Goal: Check status: Check status

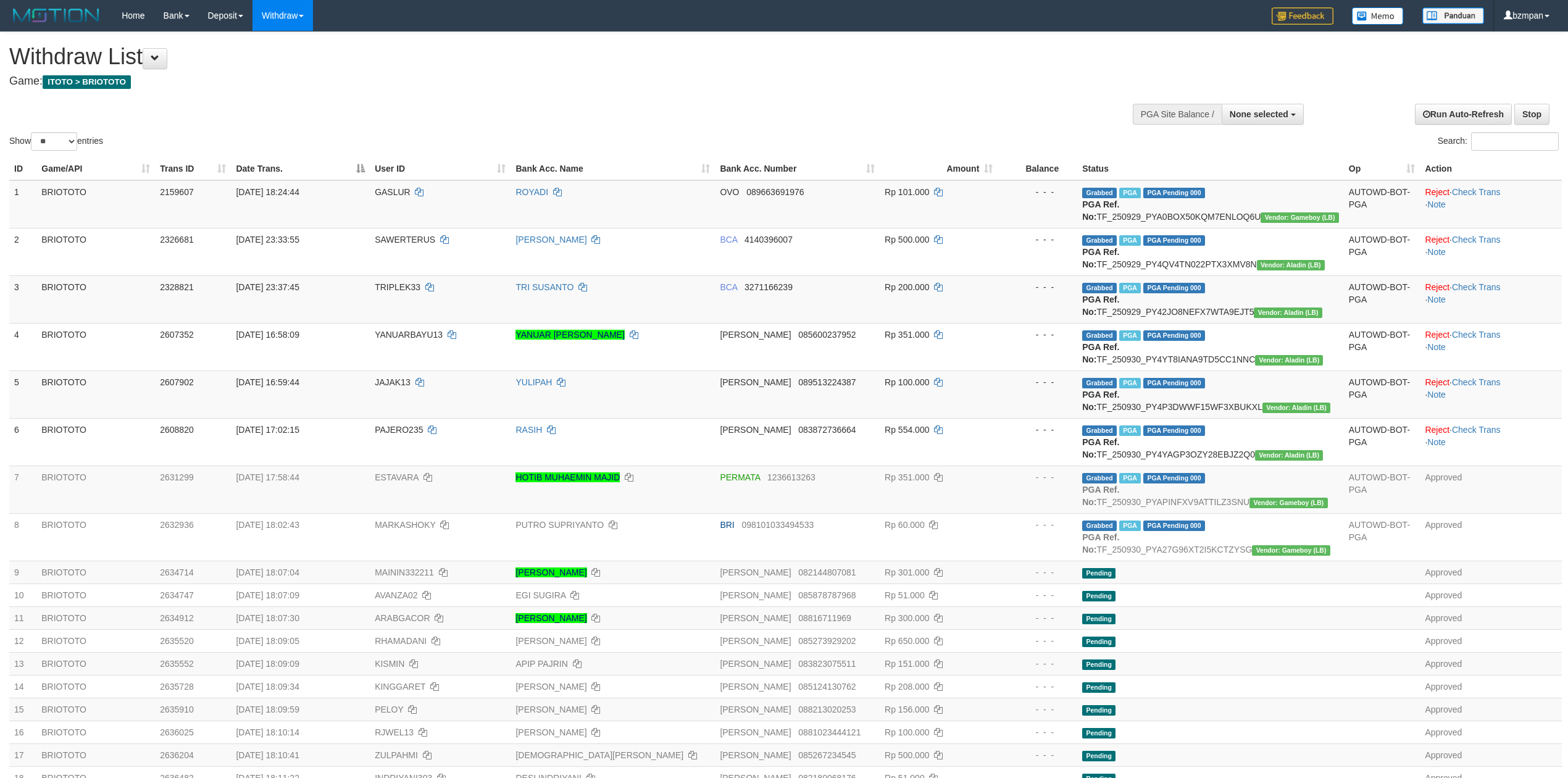
select select
select select "**"
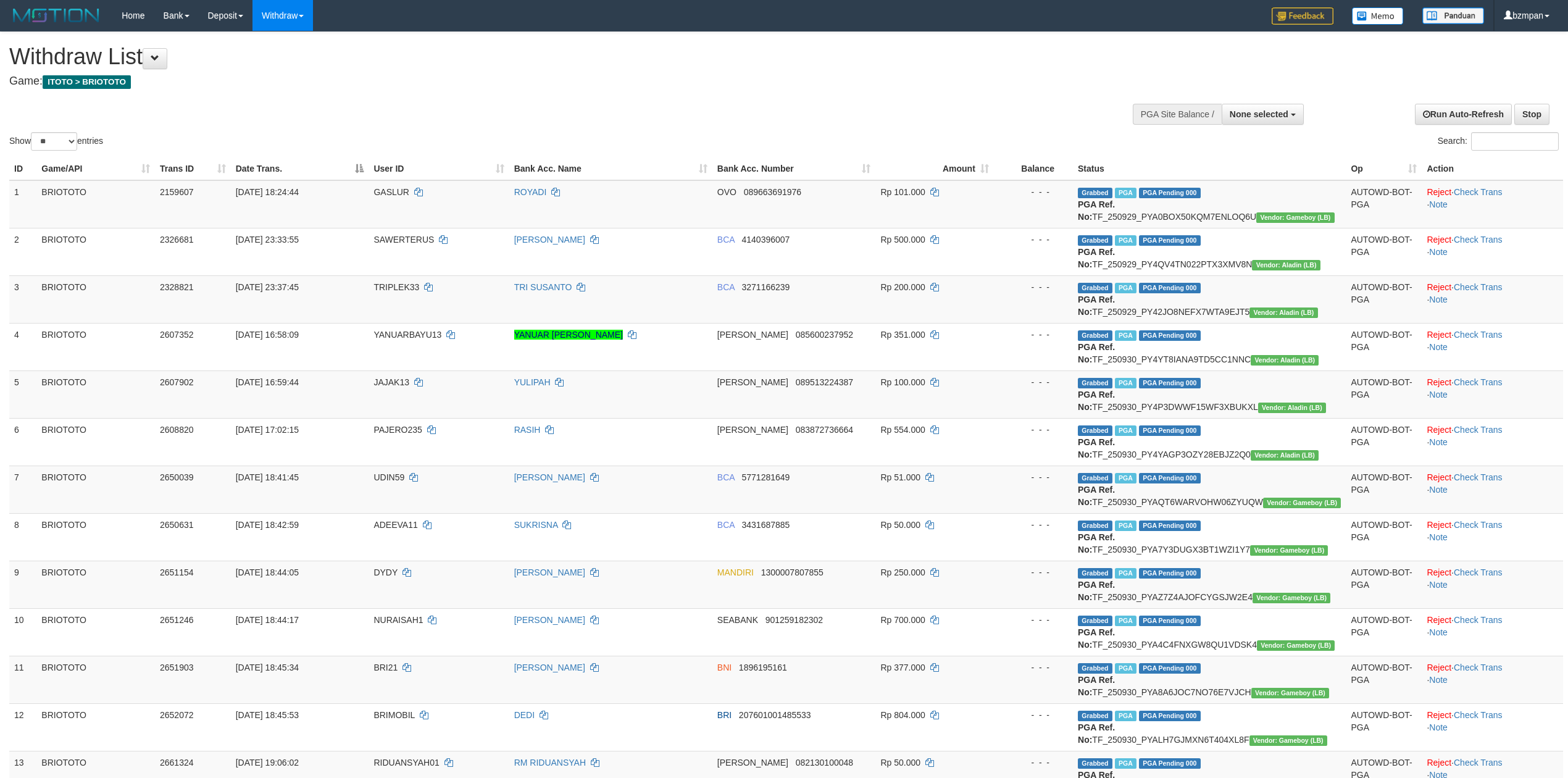
select select
select select "**"
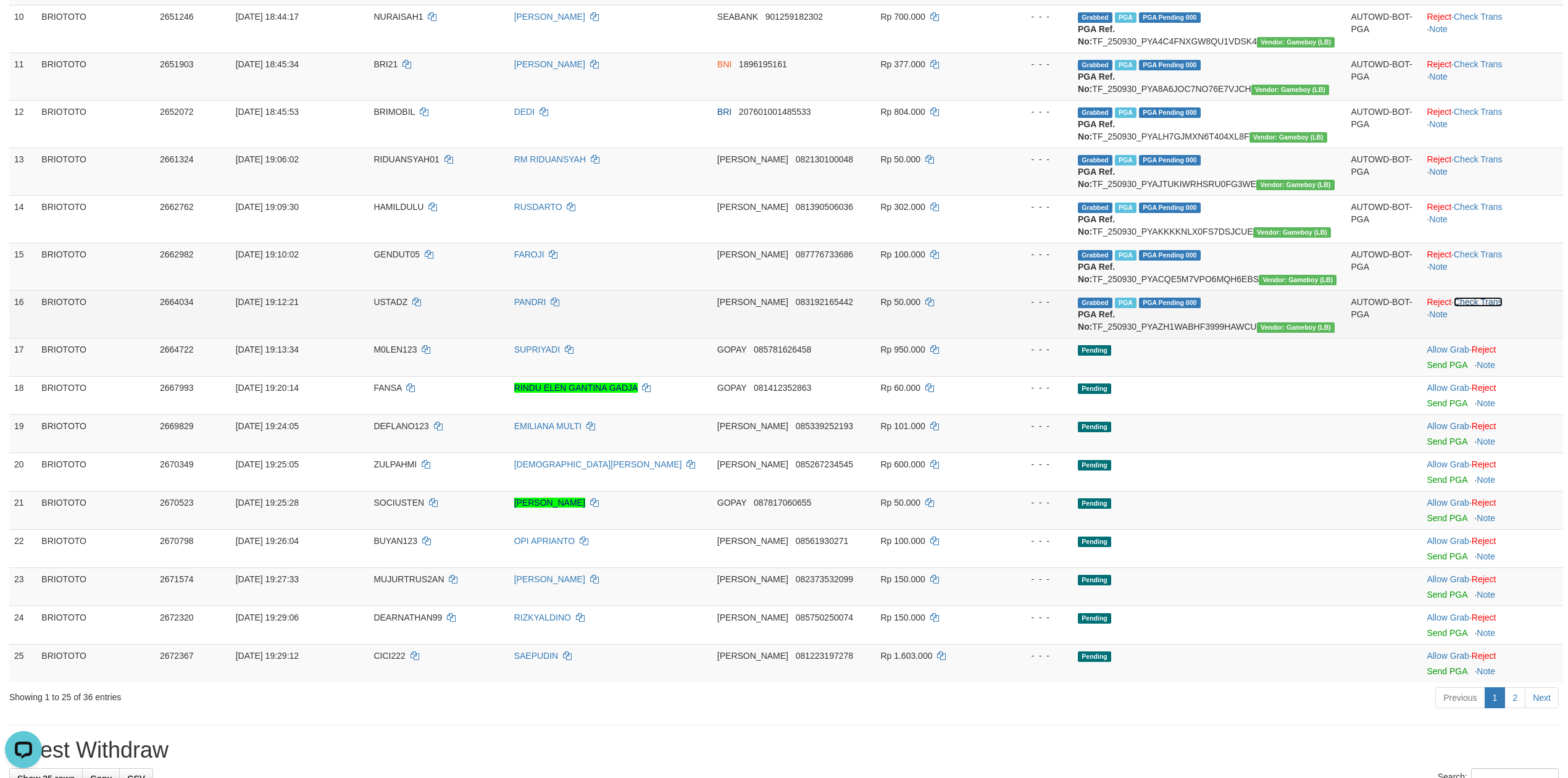
click at [1472, 302] on link "Check Trans" at bounding box center [1478, 301] width 49 height 10
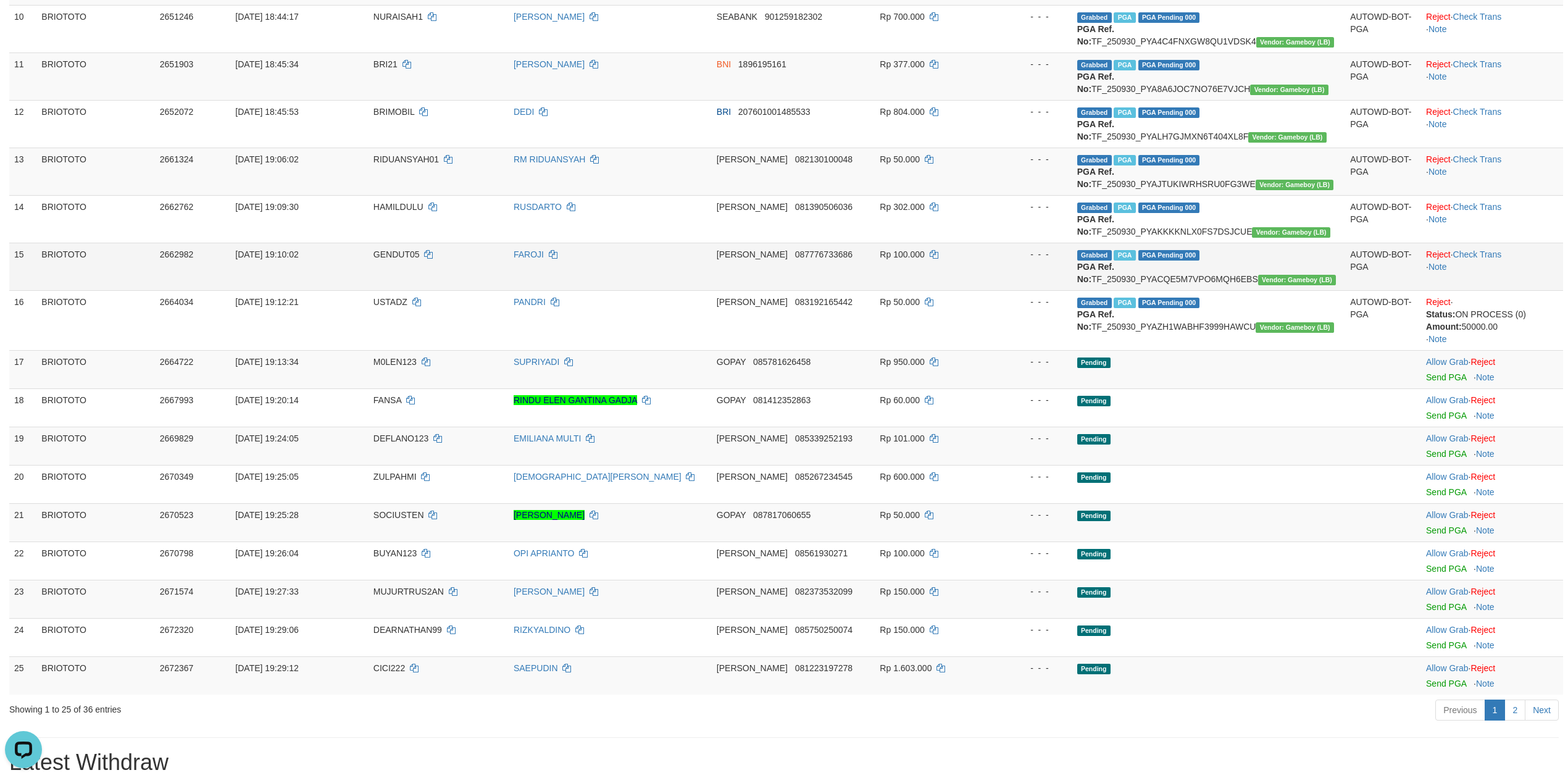
click at [1483, 269] on td "Reject · Check Trans · Note" at bounding box center [1492, 267] width 142 height 48
click at [1483, 257] on link "Check Trans" at bounding box center [1477, 254] width 49 height 10
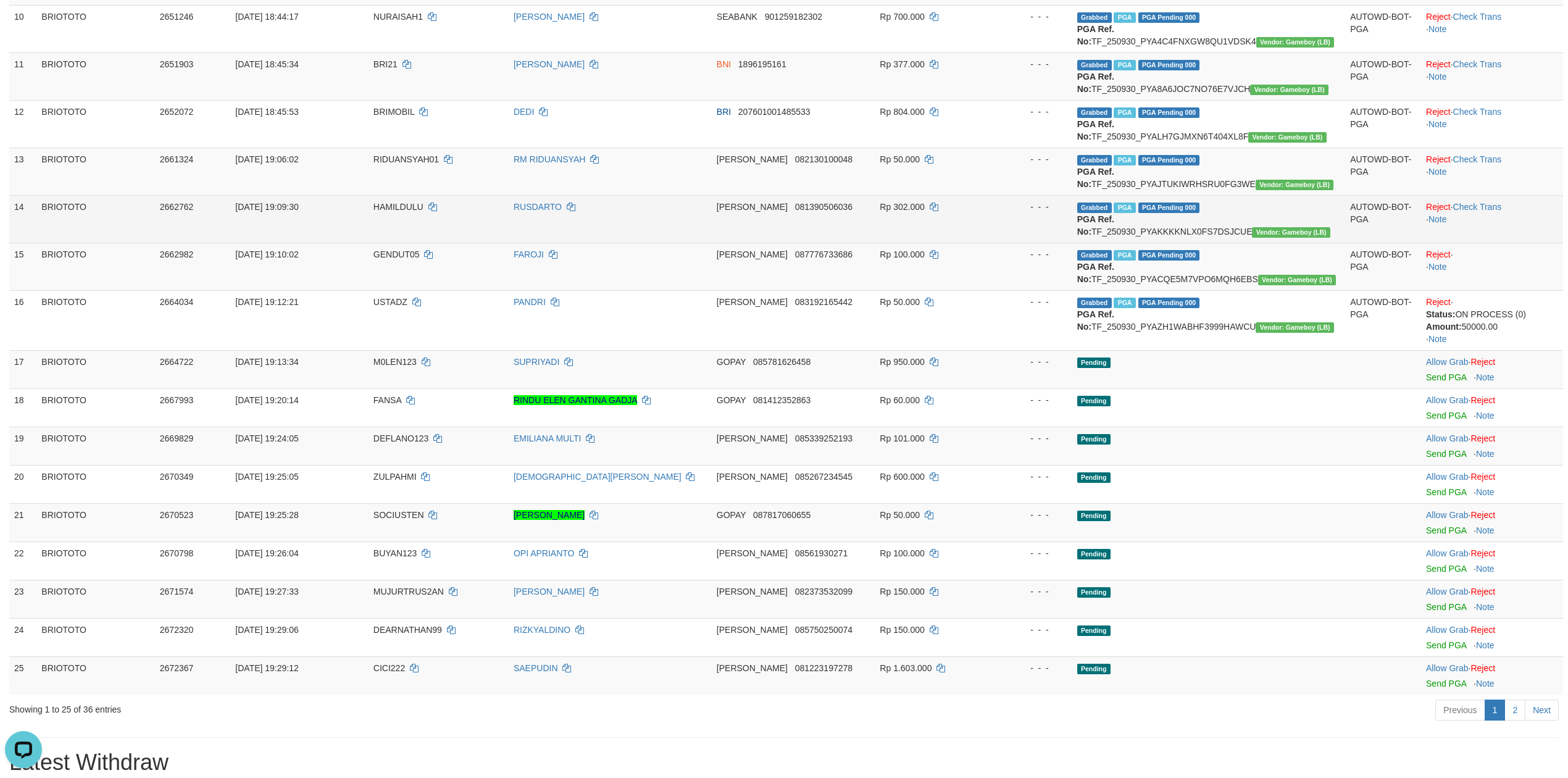
click at [1482, 236] on td "Reject · Check Trans · Note" at bounding box center [1492, 219] width 142 height 48
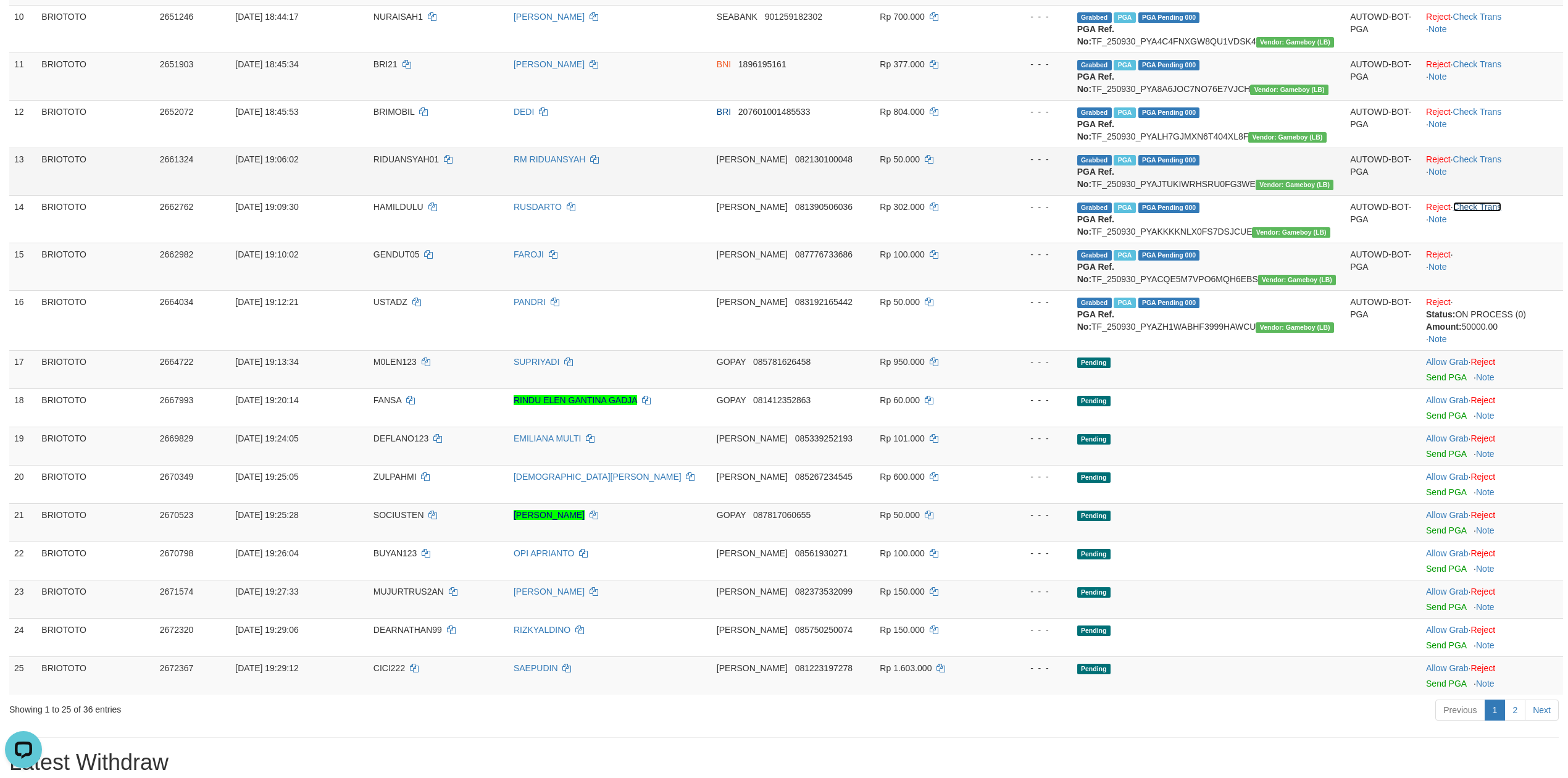
drag, startPoint x: 1478, startPoint y: 208, endPoint x: 1475, endPoint y: 191, distance: 17.3
click at [1477, 208] on link "Check Trans" at bounding box center [1477, 206] width 49 height 10
click at [1477, 162] on link "Check Trans" at bounding box center [1477, 159] width 49 height 10
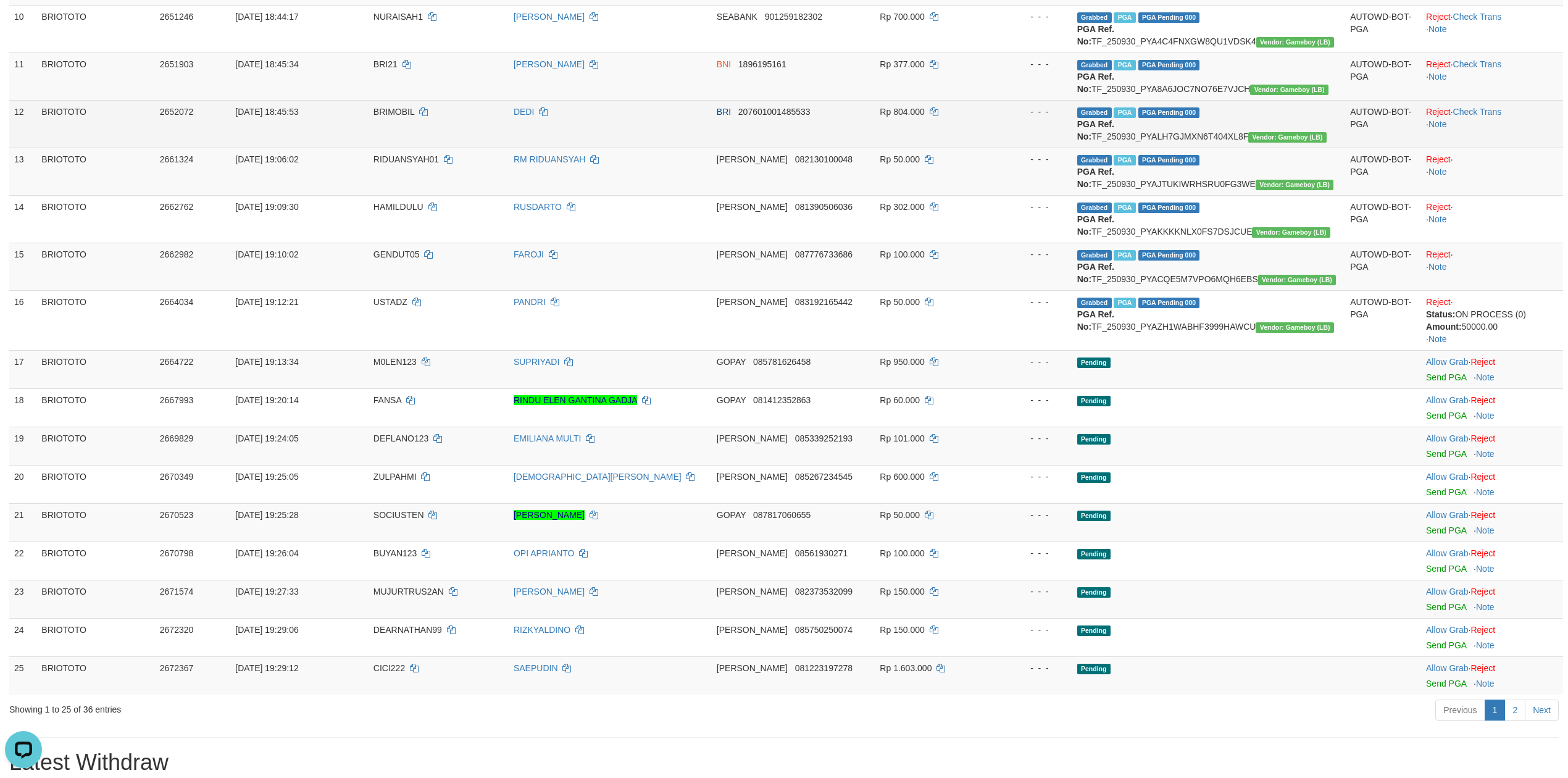
click at [1478, 128] on td "Reject · Check Trans · Note" at bounding box center [1492, 124] width 142 height 48
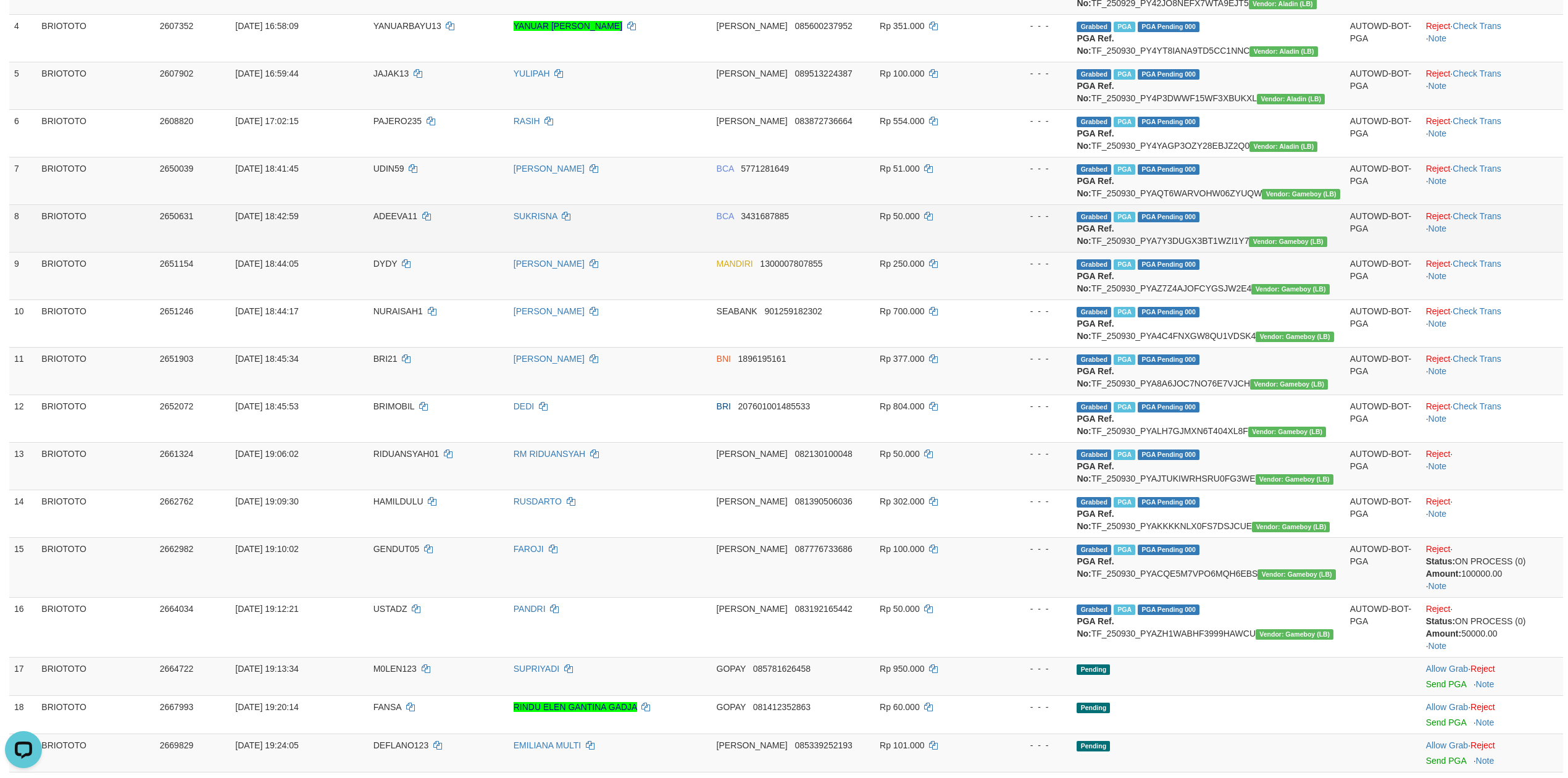
scroll to position [301, 0]
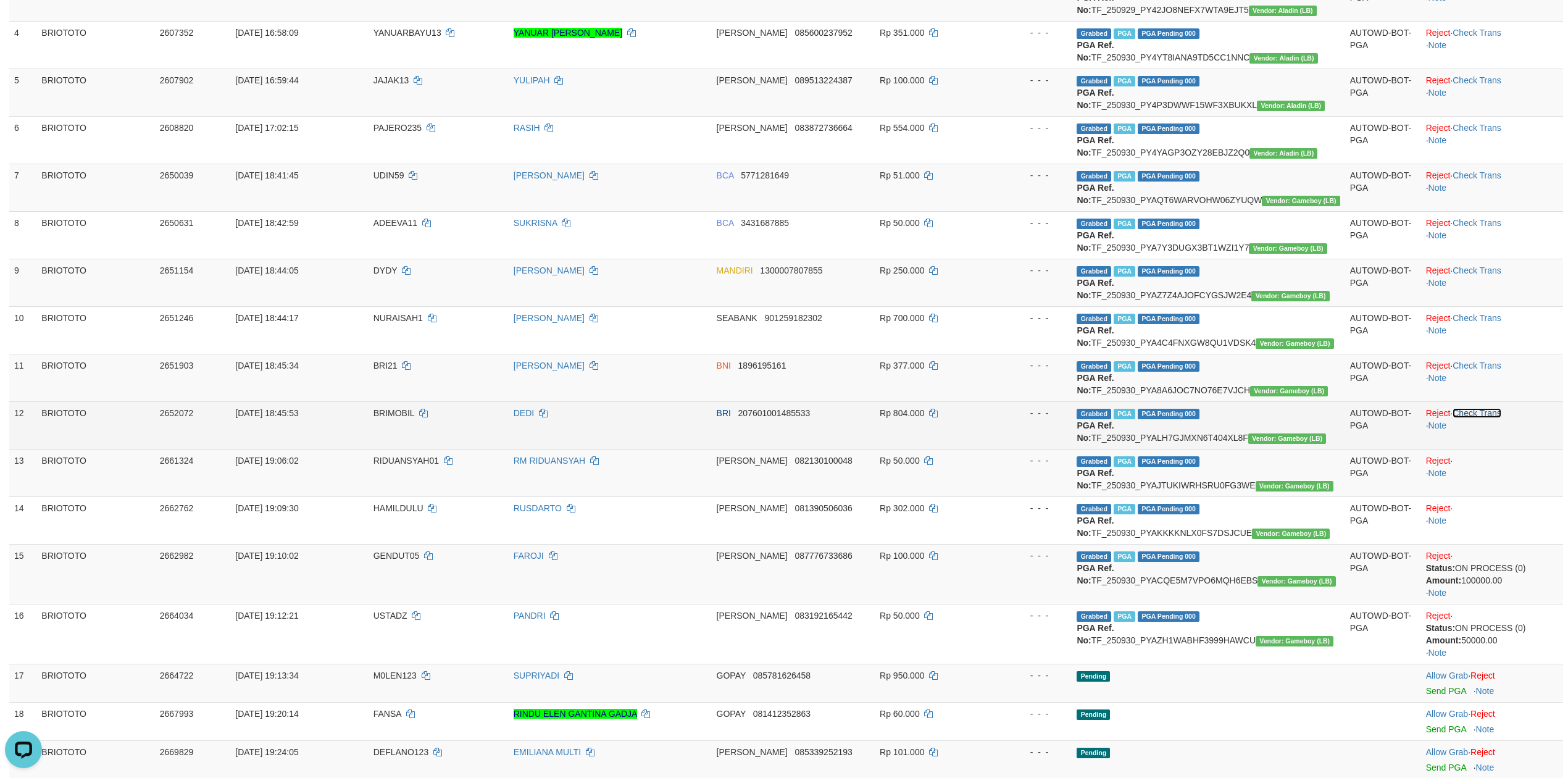
click at [1486, 412] on link "Check Trans" at bounding box center [1476, 412] width 49 height 10
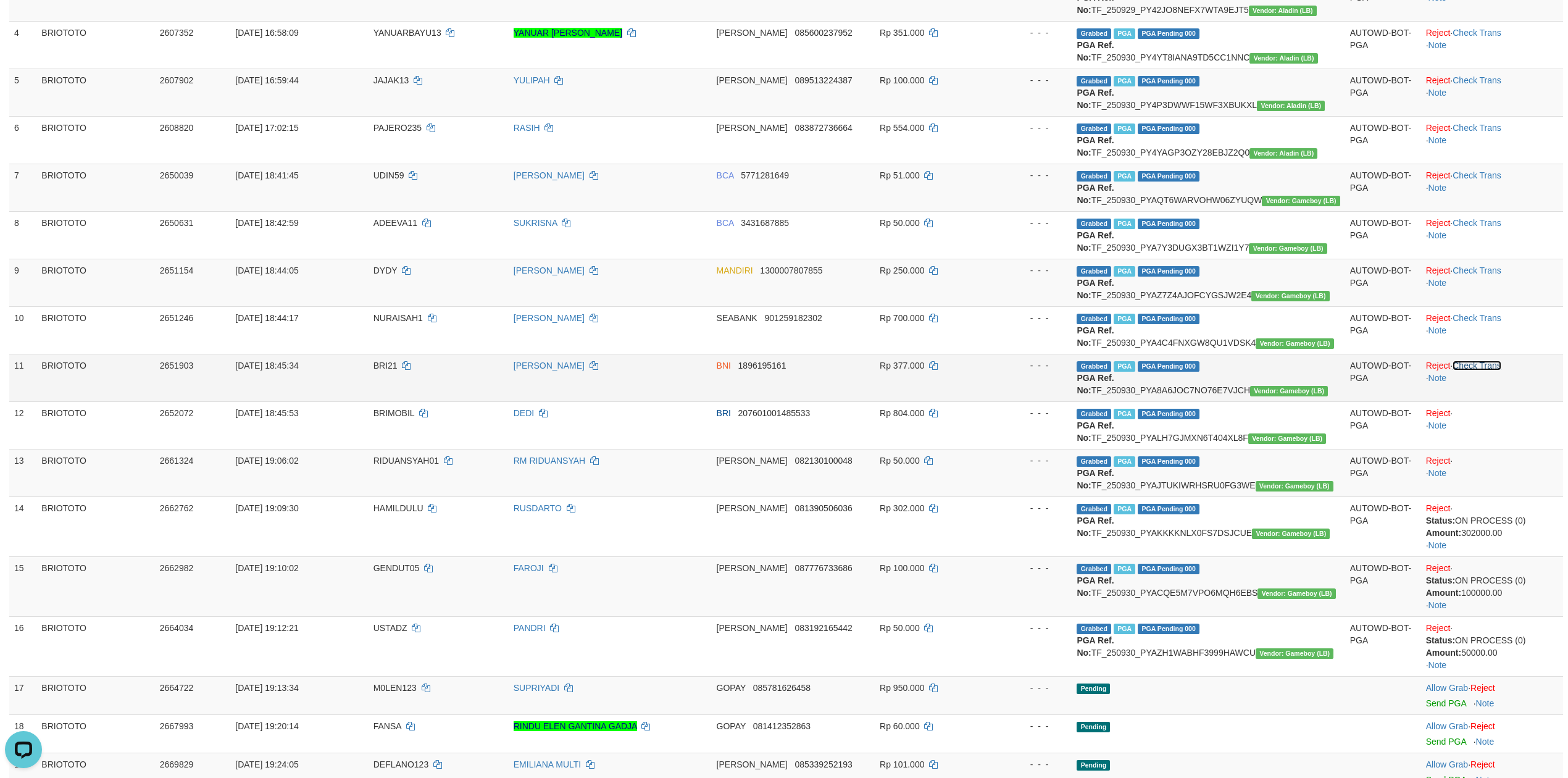
click at [1486, 362] on link "Check Trans" at bounding box center [1476, 365] width 49 height 10
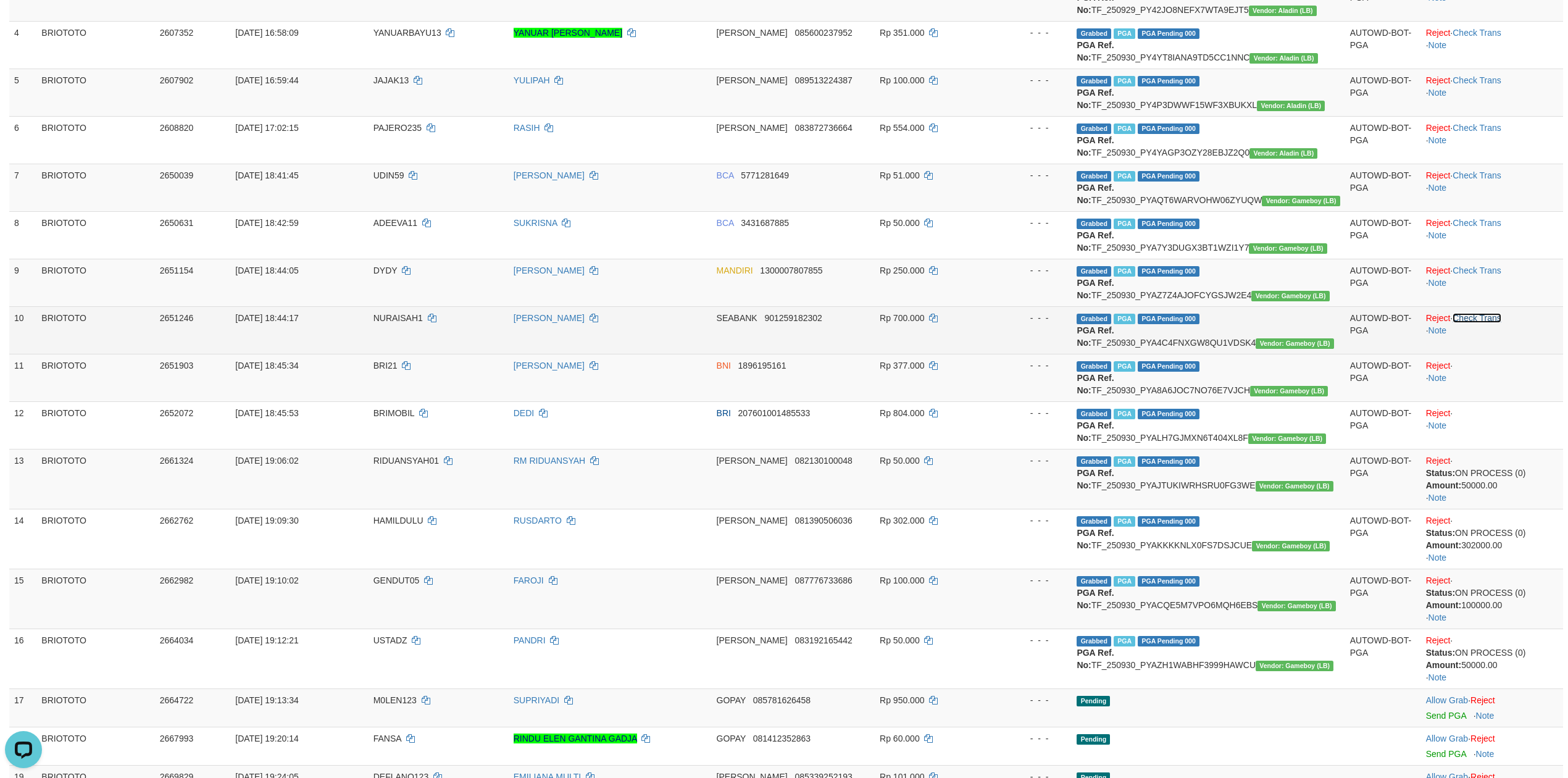
click at [1485, 317] on link "Check Trans" at bounding box center [1476, 318] width 49 height 10
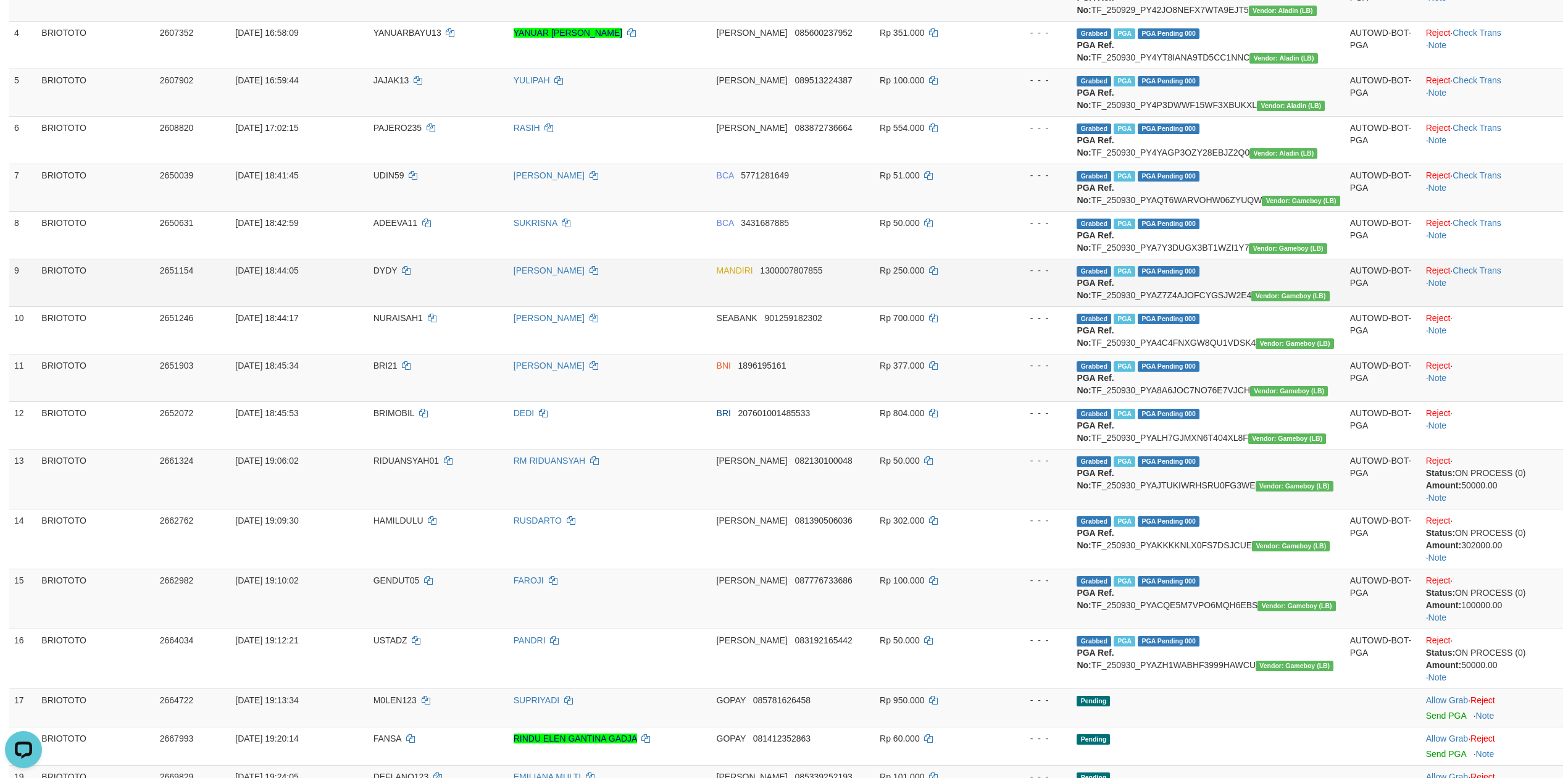
click at [1483, 278] on td "Reject · Check Trans · Note" at bounding box center [1492, 282] width 142 height 48
click at [1483, 270] on link "Check Trans" at bounding box center [1476, 270] width 49 height 10
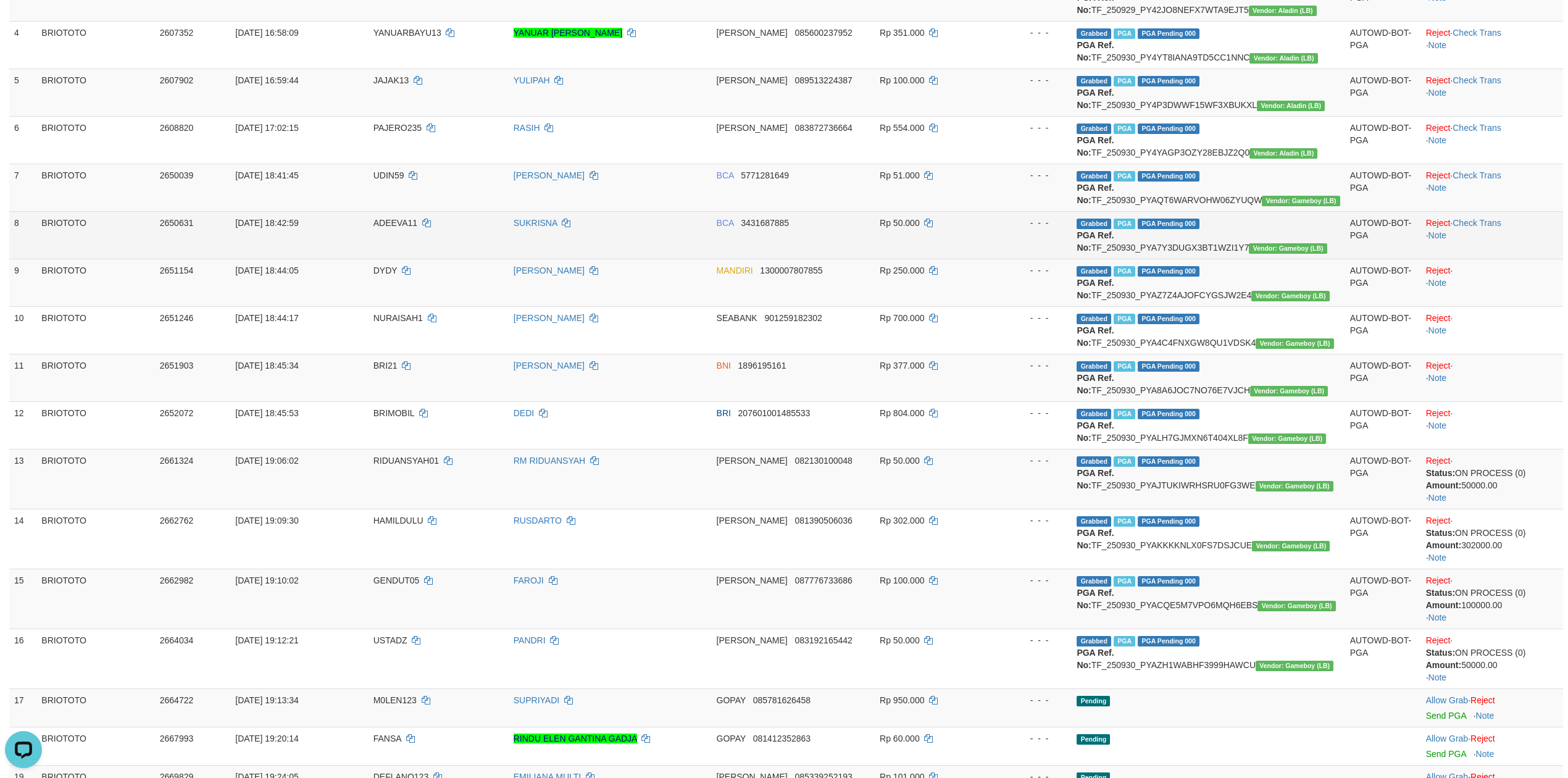
click at [1485, 214] on td "Reject · Check Trans · Note" at bounding box center [1492, 235] width 142 height 48
click at [1486, 235] on td "Reject · Check Trans · Note" at bounding box center [1492, 235] width 142 height 48
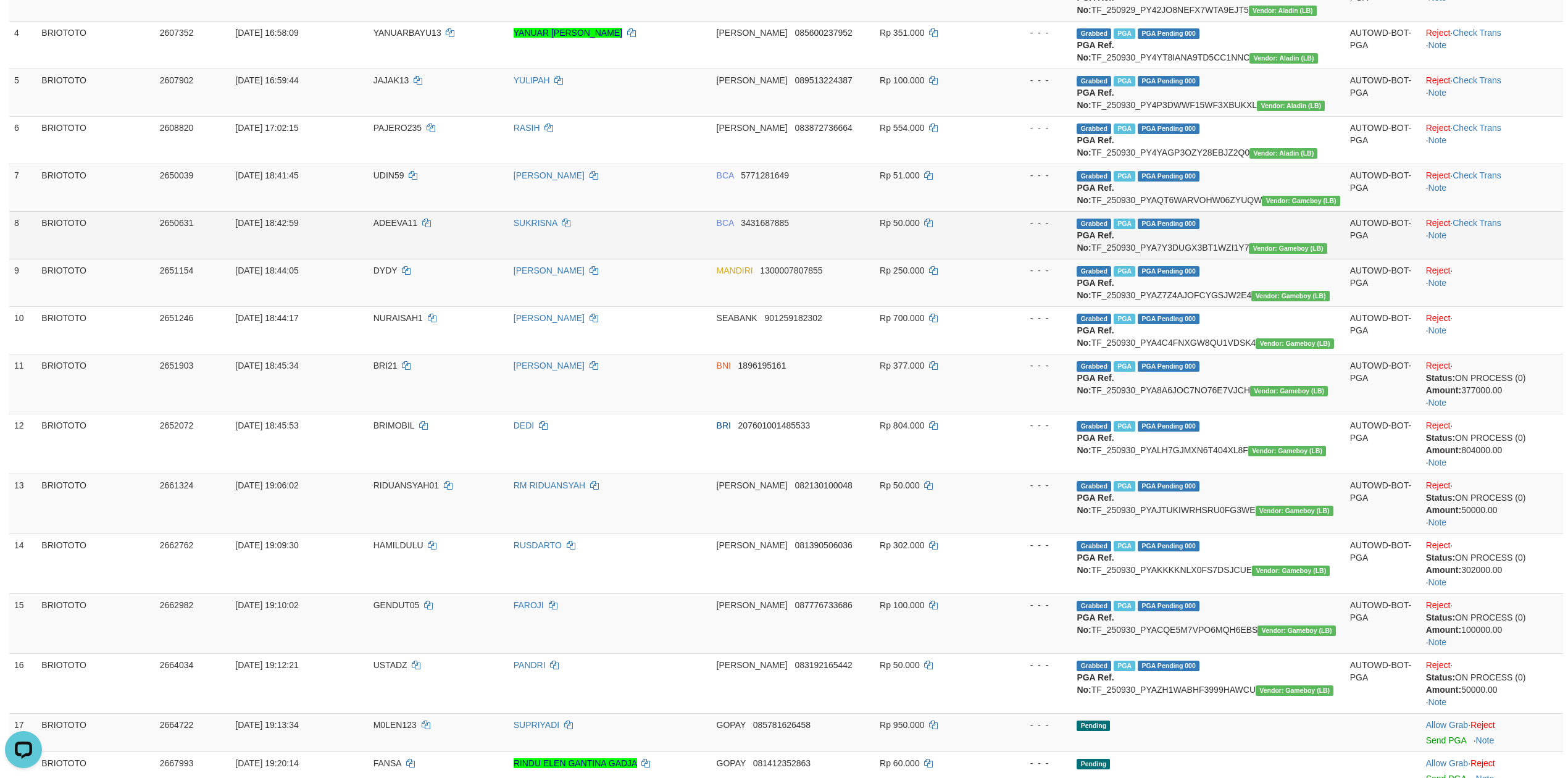
click at [1486, 230] on td "Reject · Check Trans · Note" at bounding box center [1492, 235] width 142 height 48
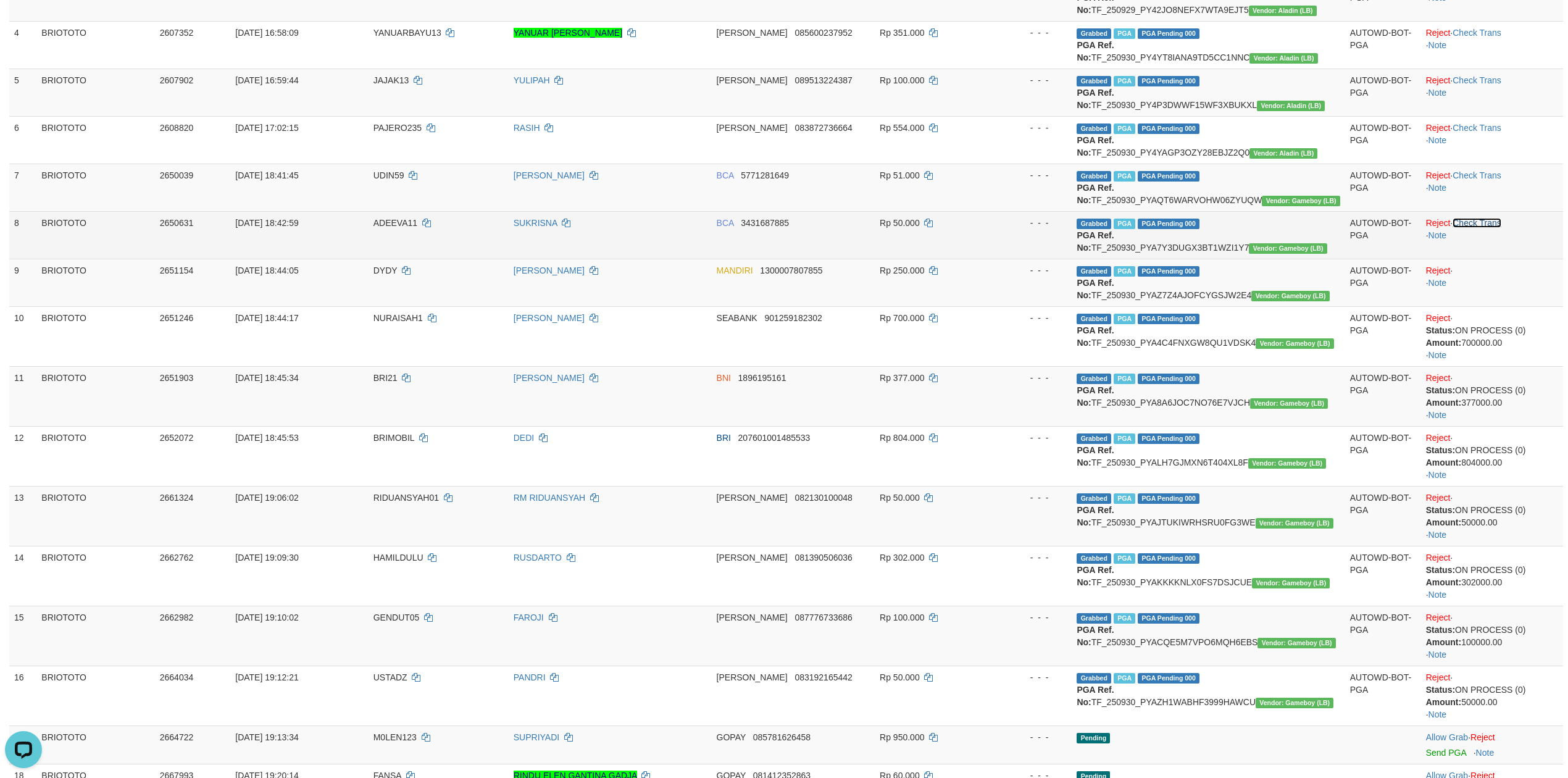
click at [1486, 225] on link "Check Trans" at bounding box center [1476, 223] width 49 height 10
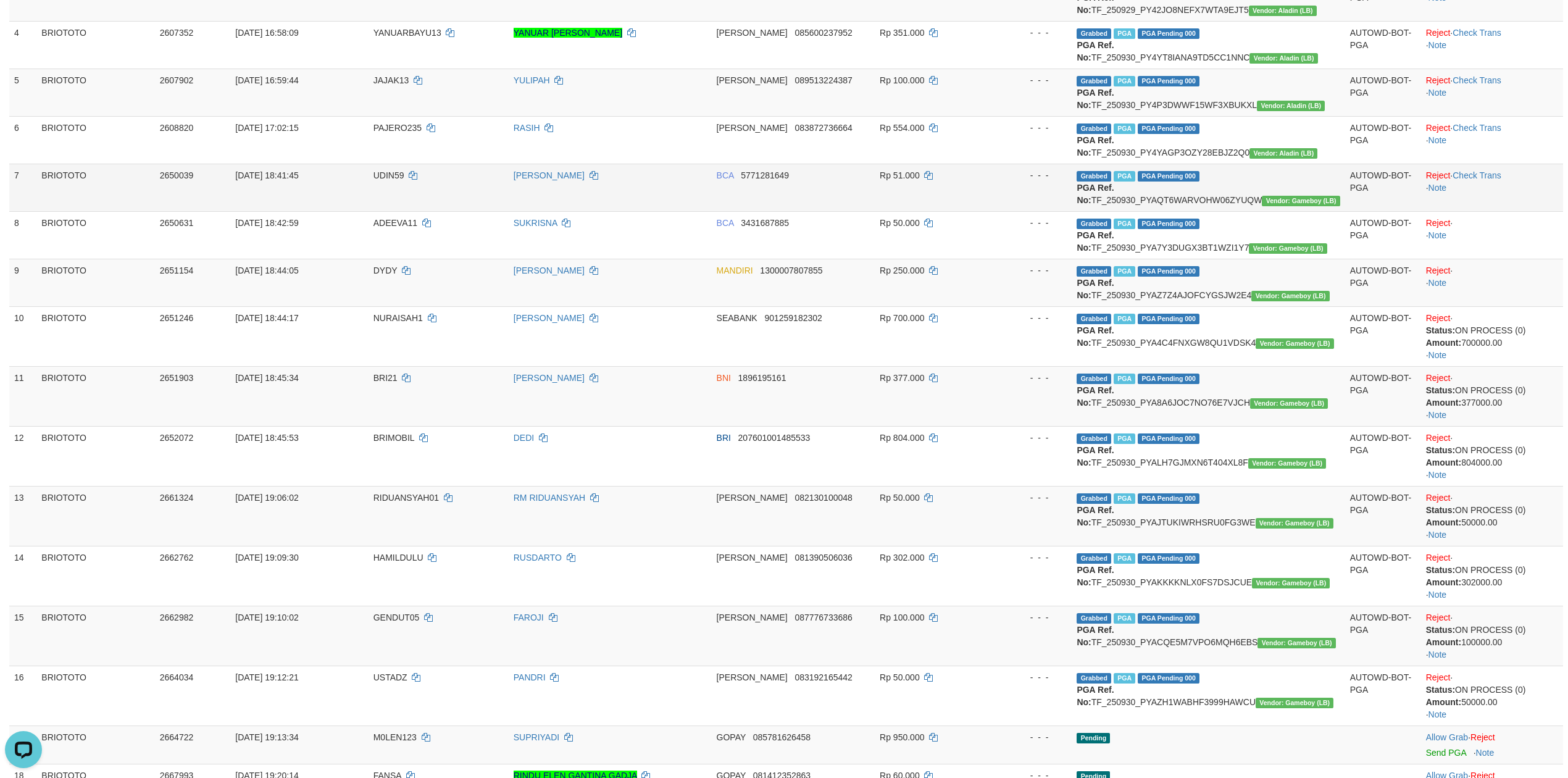
click at [1490, 181] on td "Reject · Check Trans · Note" at bounding box center [1492, 188] width 142 height 48
click at [1490, 168] on td "Reject · Check Trans · Note" at bounding box center [1492, 188] width 142 height 48
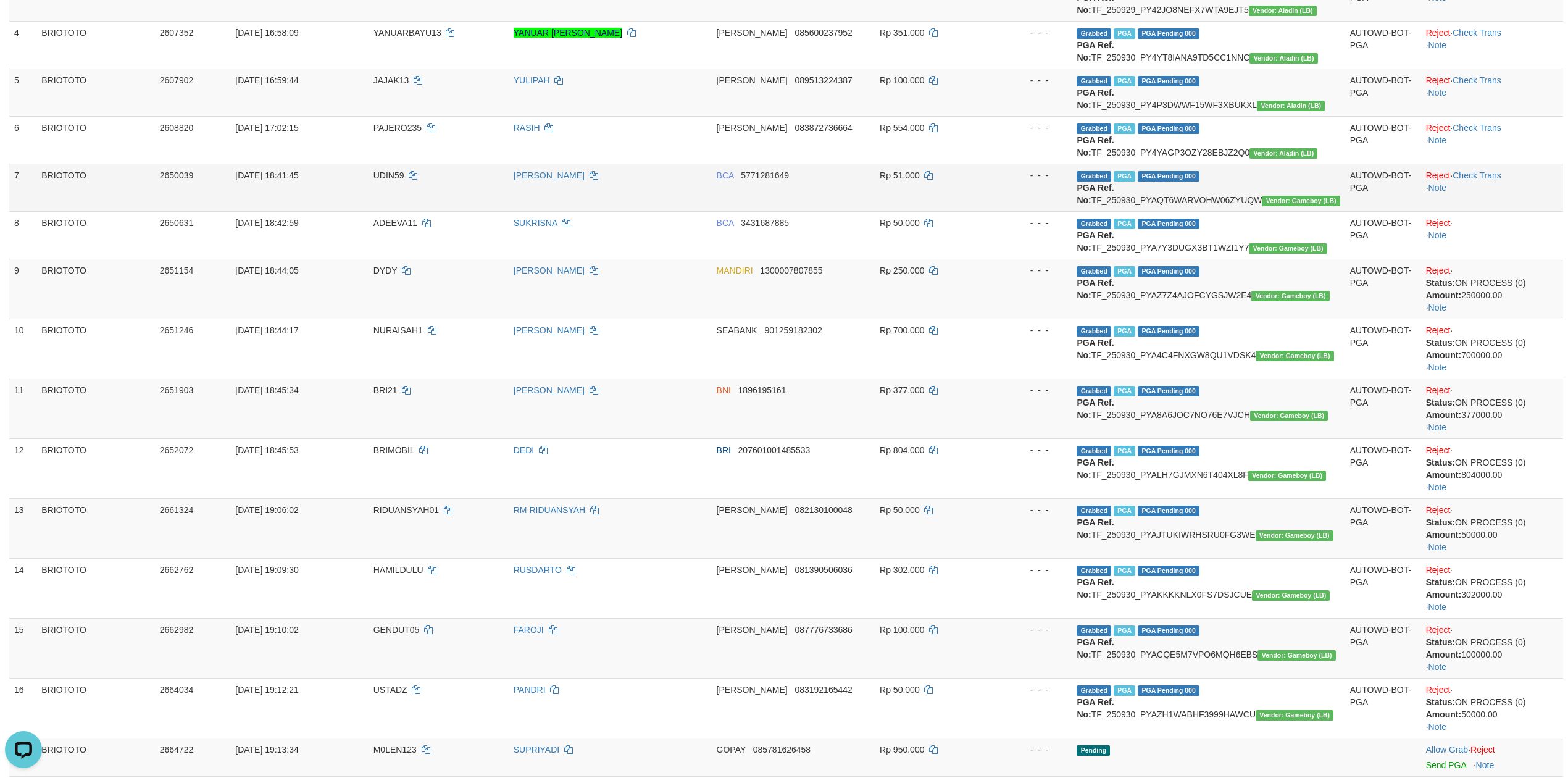
click at [1485, 185] on td "Reject · Check Trans · Note" at bounding box center [1492, 188] width 142 height 48
click at [1485, 181] on td "Reject · Check Trans · Note" at bounding box center [1492, 188] width 142 height 48
click at [1485, 175] on link "Check Trans" at bounding box center [1476, 175] width 49 height 10
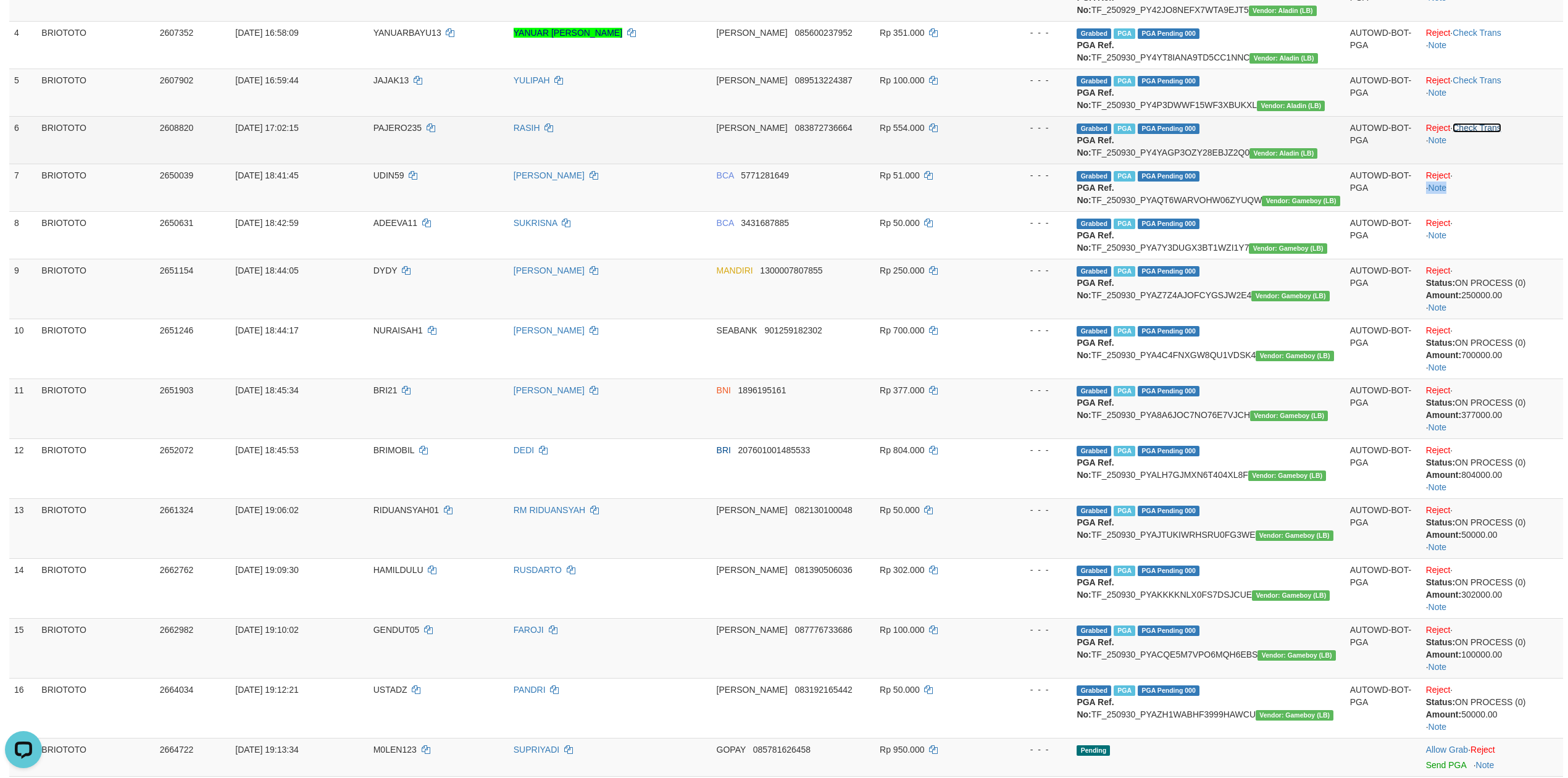
click at [1477, 132] on link "Check Trans" at bounding box center [1476, 127] width 49 height 10
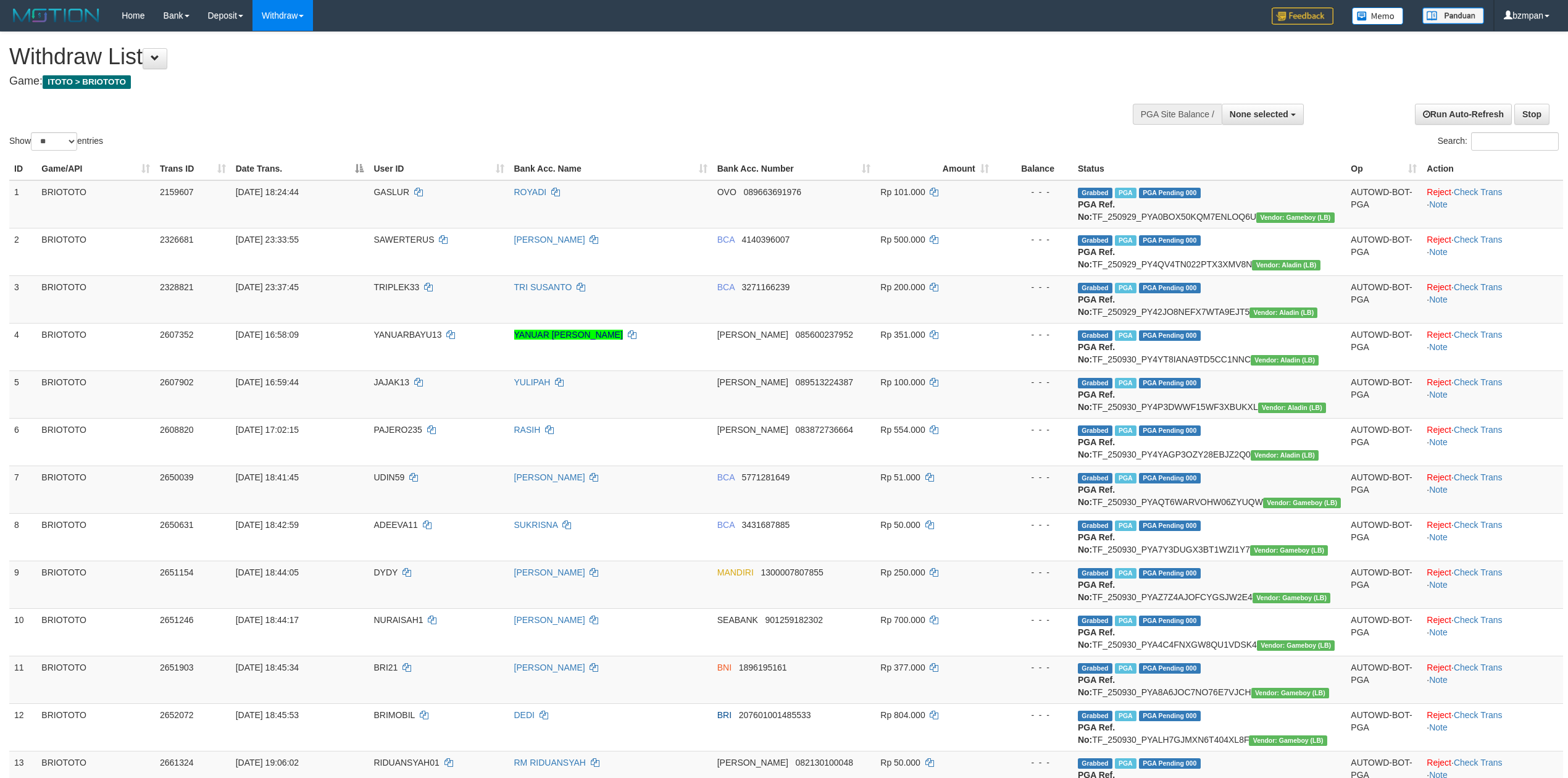
select select
select select "**"
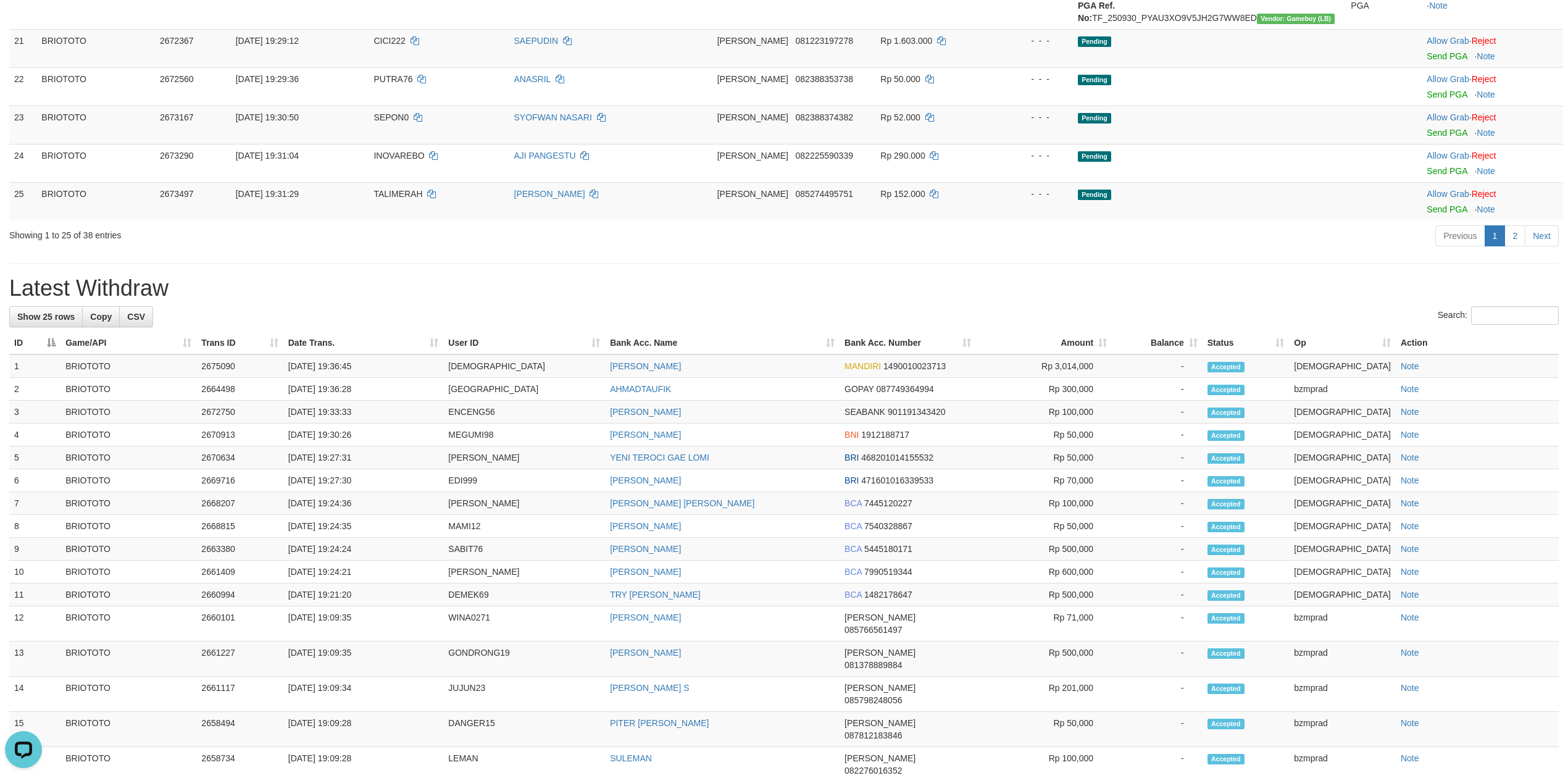
scroll to position [795, 0]
